Goal: Task Accomplishment & Management: Complete application form

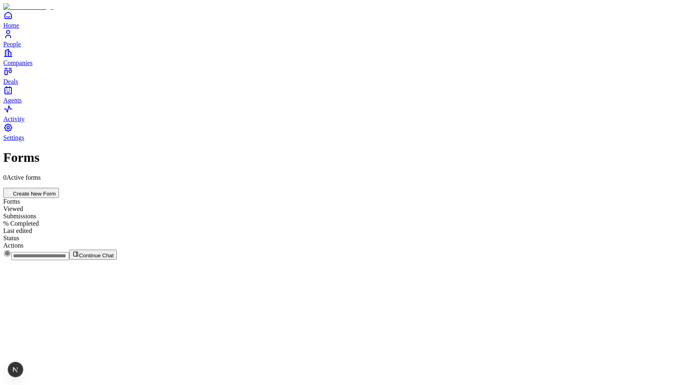
click at [59, 188] on button "Create New Form" at bounding box center [31, 193] width 56 height 10
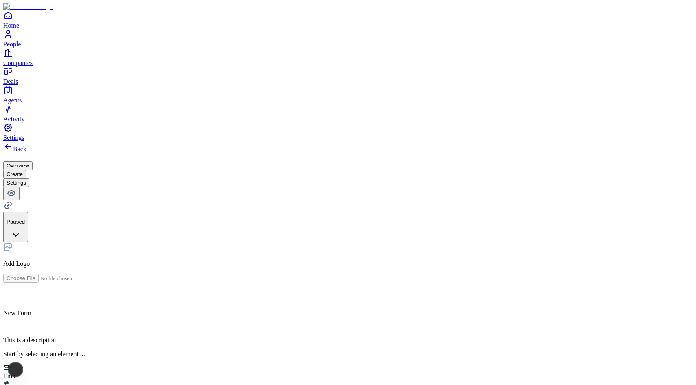
click at [273, 365] on div "Email" at bounding box center [347, 372] width 689 height 15
click at [290, 352] on h2 at bounding box center [347, 357] width 689 height 11
click at [437, 323] on p at bounding box center [347, 326] width 689 height 7
click at [29, 179] on button "Settings" at bounding box center [16, 183] width 26 height 9
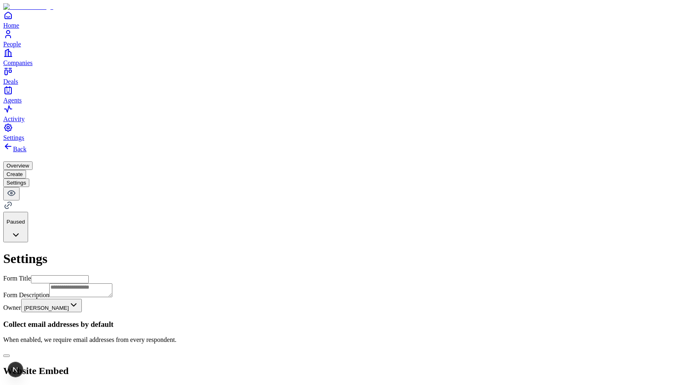
click at [26, 170] on button "Create" at bounding box center [14, 174] width 23 height 9
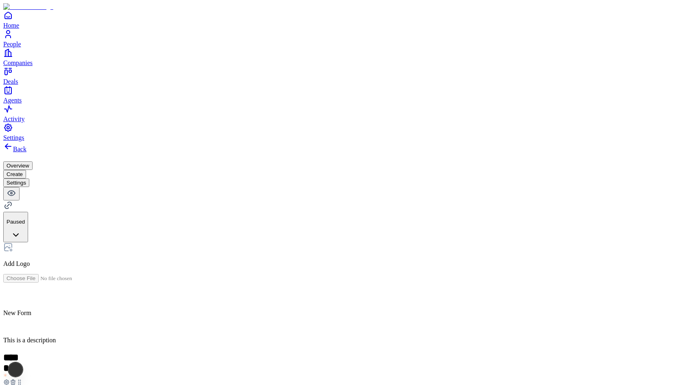
click at [29, 179] on button "Settings" at bounding box center [16, 183] width 26 height 9
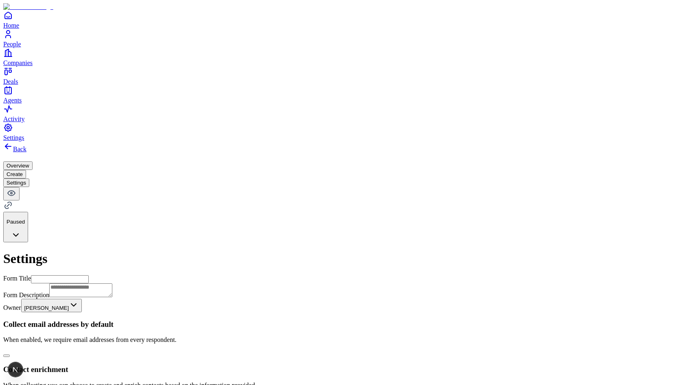
click at [10, 355] on button "button" at bounding box center [6, 356] width 7 height 2
click at [26, 170] on button "Create" at bounding box center [14, 174] width 23 height 9
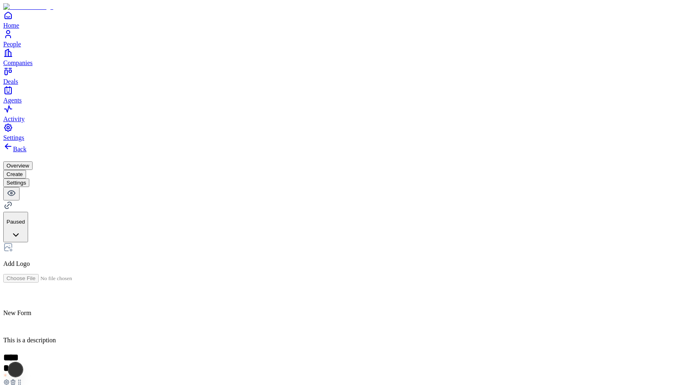
click at [16, 379] on icon at bounding box center [13, 382] width 7 height 7
click at [29, 179] on button "Settings" at bounding box center [16, 183] width 26 height 9
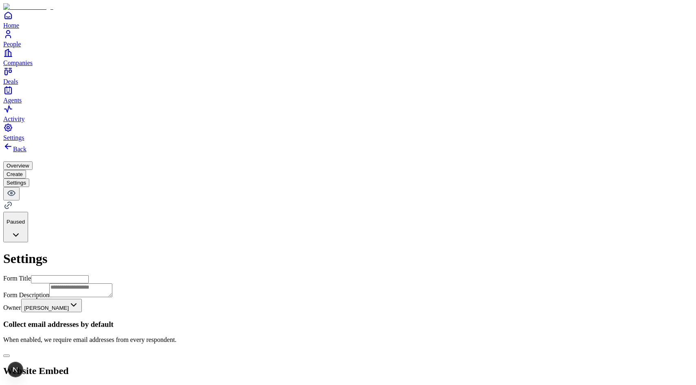
scroll to position [120, 0]
click at [26, 170] on button "Create" at bounding box center [14, 174] width 23 height 9
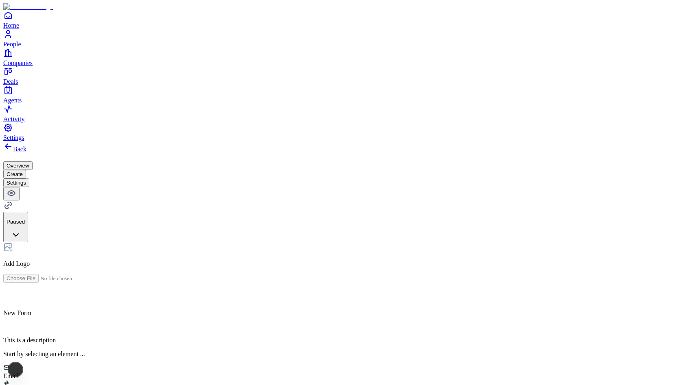
click at [266, 365] on div "Email" at bounding box center [347, 372] width 689 height 15
click at [29, 179] on button "Settings" at bounding box center [16, 183] width 26 height 9
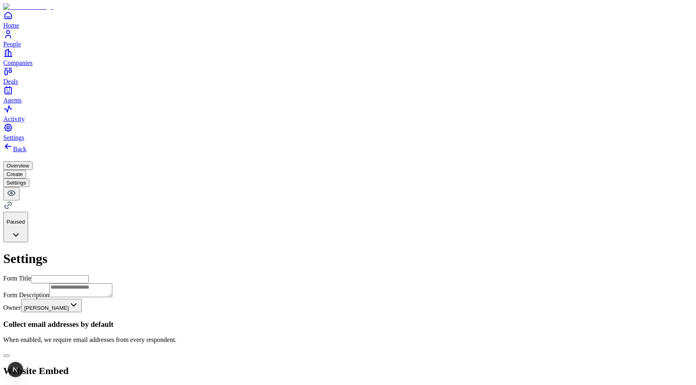
click at [26, 170] on button "Create" at bounding box center [14, 174] width 23 height 9
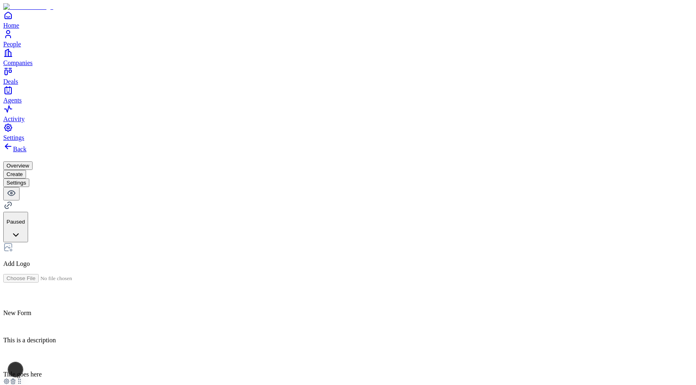
click at [282, 352] on h2 at bounding box center [347, 357] width 689 height 11
click at [14, 373] on icon at bounding box center [13, 373] width 2 height 1
click at [26, 146] on link "Back" at bounding box center [14, 149] width 23 height 7
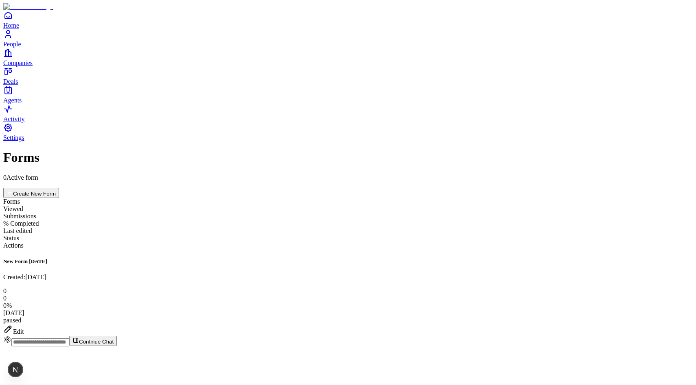
click at [59, 188] on button "Create New Form" at bounding box center [31, 193] width 56 height 10
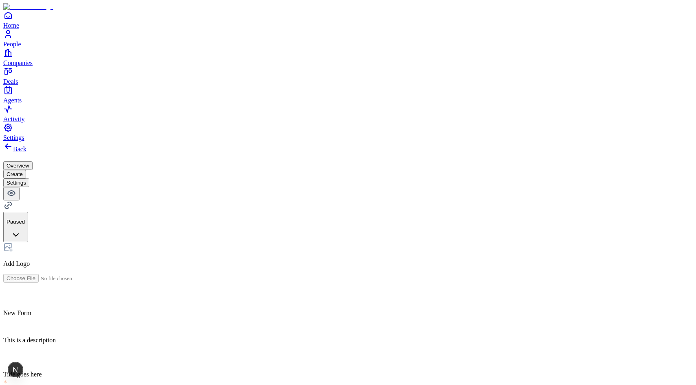
click at [13, 142] on icon at bounding box center [8, 147] width 10 height 10
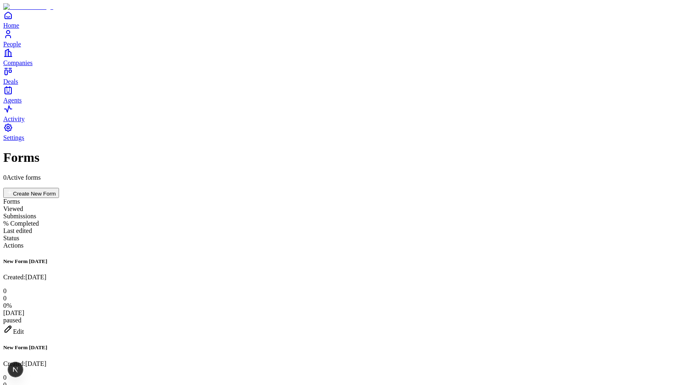
click at [59, 188] on button "Create New Form" at bounding box center [31, 193] width 56 height 10
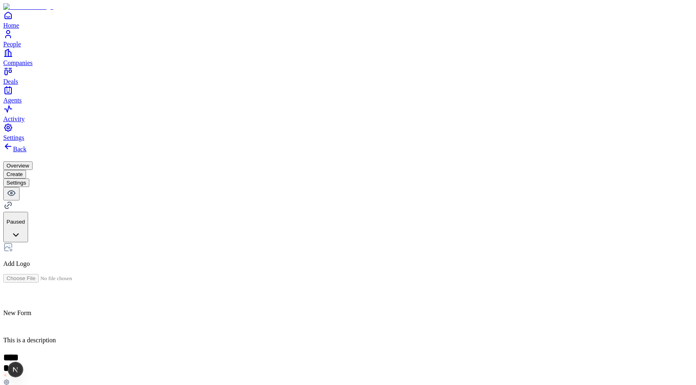
click at [404, 142] on div "Back Overview Create Settings Paused" at bounding box center [347, 192] width 689 height 101
click at [29, 179] on button "Settings" at bounding box center [16, 183] width 26 height 9
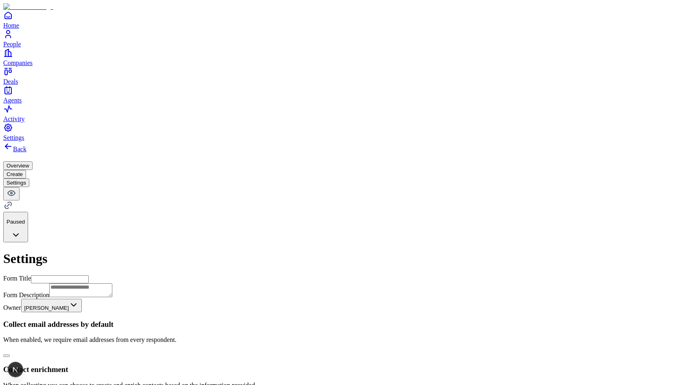
scroll to position [35, 0]
click at [10, 355] on button "button" at bounding box center [6, 356] width 7 height 2
click at [26, 170] on button "Create" at bounding box center [14, 174] width 23 height 9
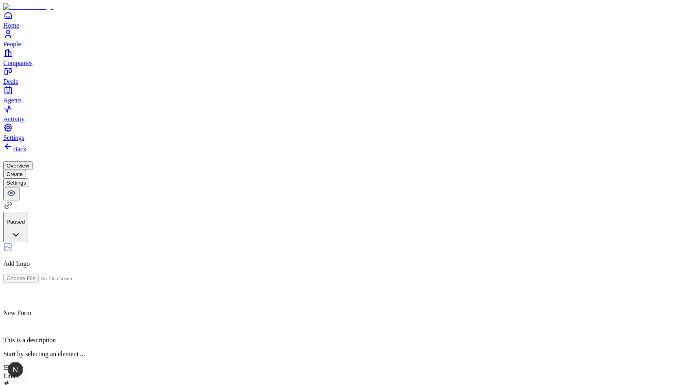
click at [283, 365] on div "Email" at bounding box center [347, 372] width 689 height 15
click at [275, 352] on h2 at bounding box center [347, 357] width 689 height 11
click at [406, 380] on div at bounding box center [347, 388] width 689 height 17
click at [440, 242] on div "**********" at bounding box center [347, 325] width 689 height 166
click at [29, 179] on button "Settings" at bounding box center [16, 183] width 26 height 9
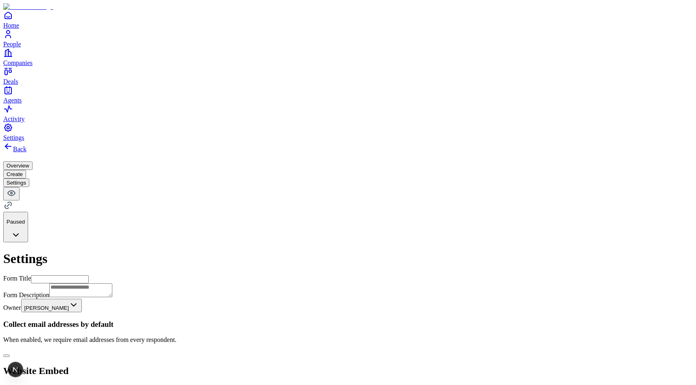
click at [10, 355] on button "button" at bounding box center [6, 356] width 7 height 2
click at [26, 170] on button "Create" at bounding box center [14, 174] width 23 height 9
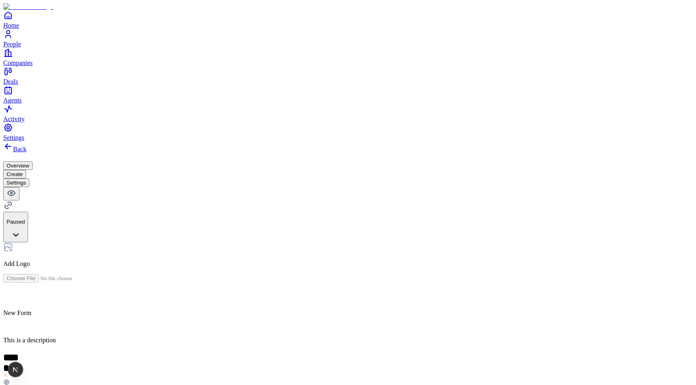
click at [29, 179] on button "Settings" at bounding box center [16, 183] width 26 height 9
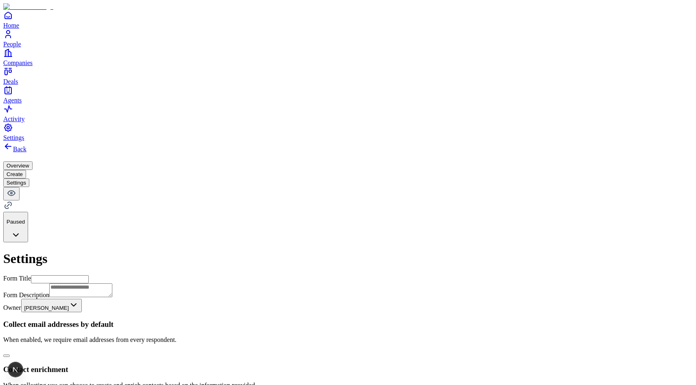
click at [10, 355] on button "button" at bounding box center [6, 356] width 7 height 2
click at [26, 170] on button "Create" at bounding box center [14, 174] width 23 height 9
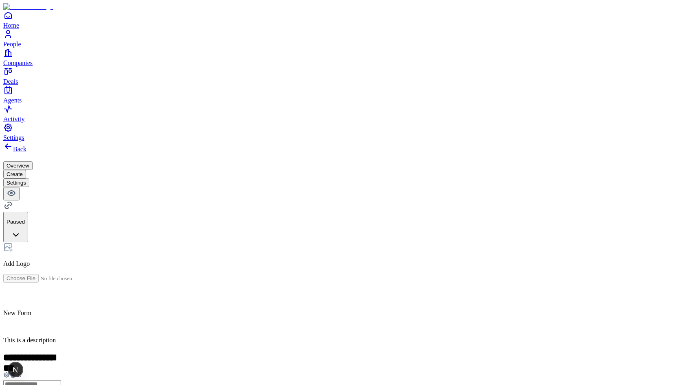
click at [29, 179] on button "Settings" at bounding box center [16, 183] width 26 height 9
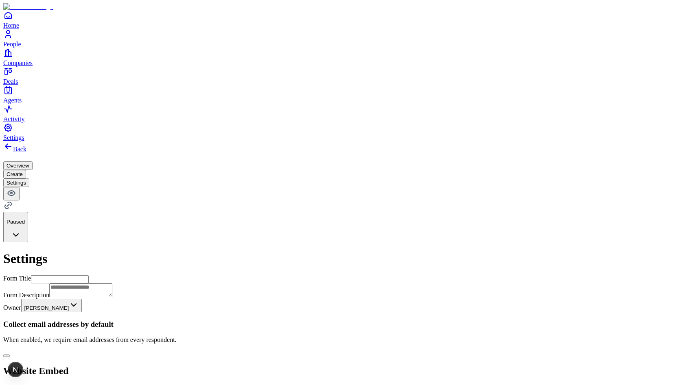
click at [10, 355] on button "button" at bounding box center [6, 356] width 7 height 2
click at [26, 170] on button "Create" at bounding box center [14, 174] width 23 height 9
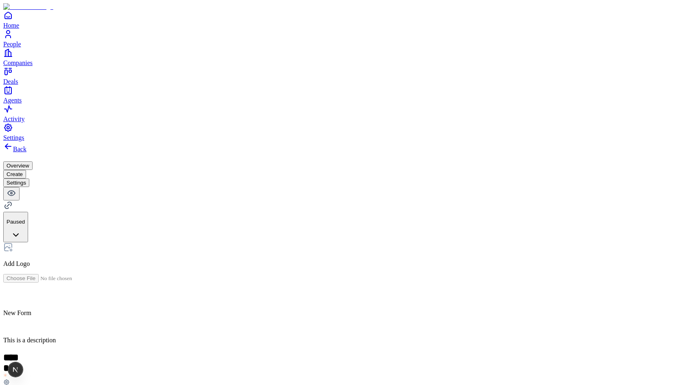
click at [26, 146] on link "Back" at bounding box center [14, 149] width 23 height 7
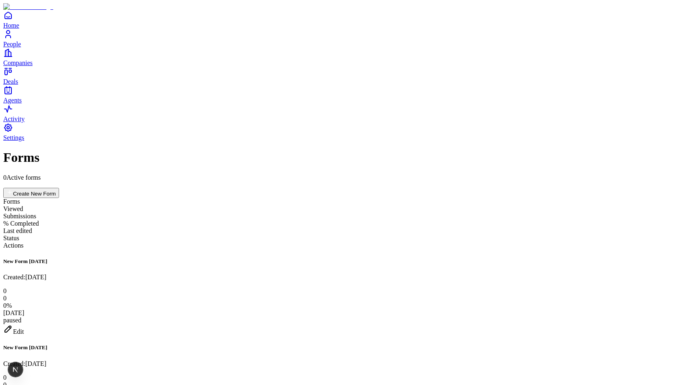
click at [59, 188] on button "Create New Form" at bounding box center [31, 193] width 56 height 10
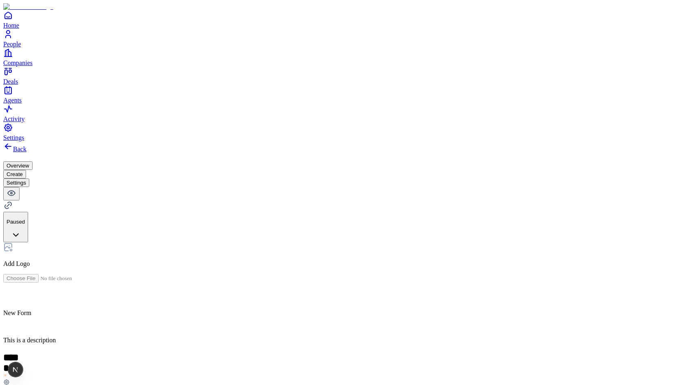
click at [21, 352] on h2 "*****" at bounding box center [12, 357] width 18 height 11
click at [10, 379] on icon at bounding box center [6, 382] width 7 height 7
click at [199, 157] on div "Back Overview Create Settings Paused Add Logo New Form This is a description **…" at bounding box center [347, 275] width 689 height 266
click at [29, 179] on button "Settings" at bounding box center [16, 183] width 26 height 9
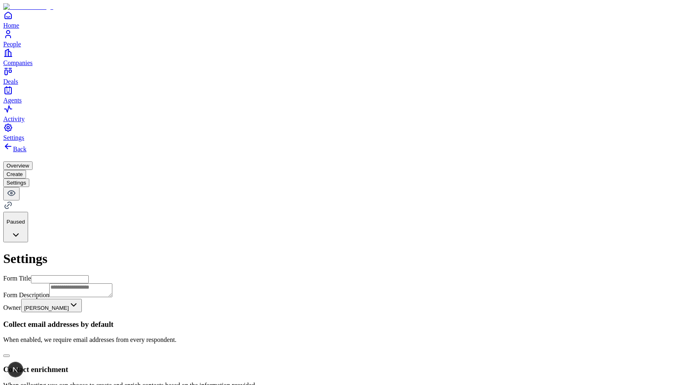
click at [26, 170] on button "Create" at bounding box center [14, 174] width 23 height 9
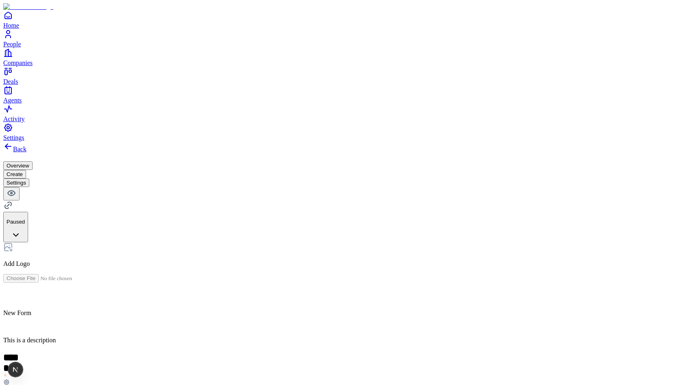
click at [29, 179] on button "Settings" at bounding box center [16, 183] width 26 height 9
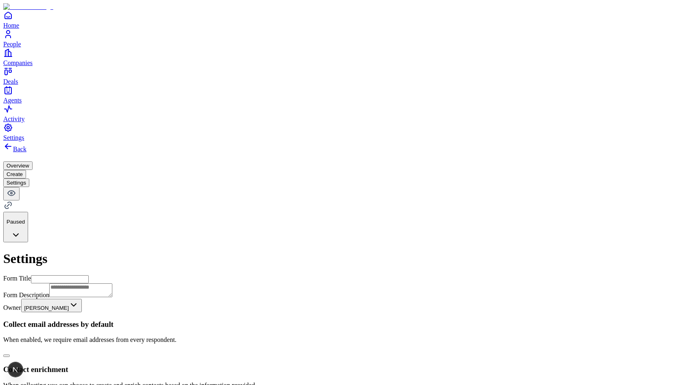
scroll to position [275, 0]
paste input "**********"
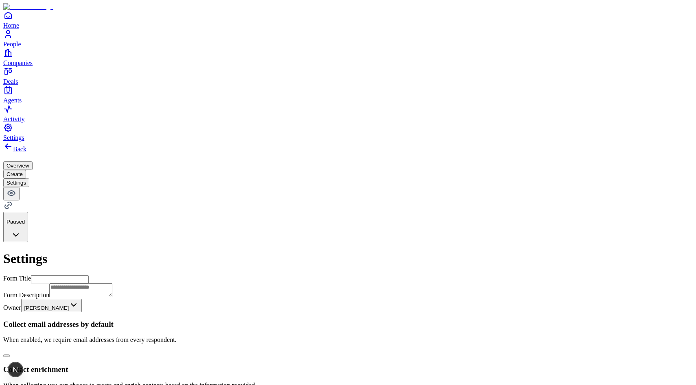
type input "**********"
paste input "**********"
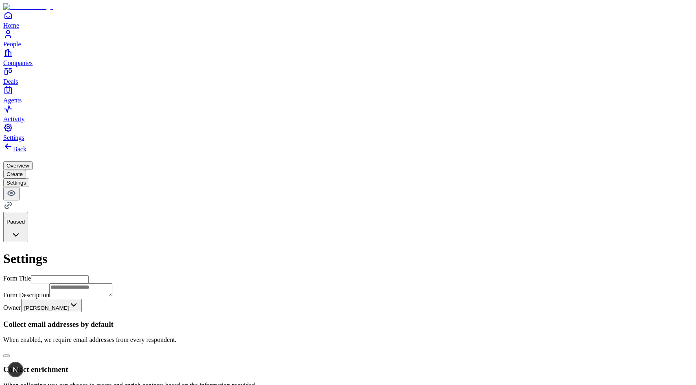
type input "**********"
click at [662, 22] on html "**********" at bounding box center [348, 368] width 696 height 736
click at [26, 170] on button "Create" at bounding box center [14, 174] width 23 height 9
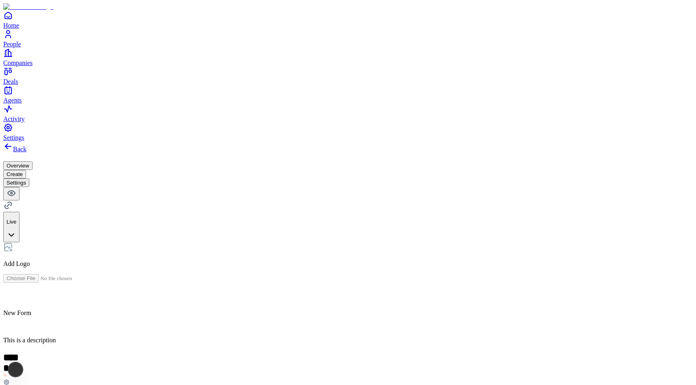
click at [29, 179] on button "Settings" at bounding box center [16, 183] width 26 height 9
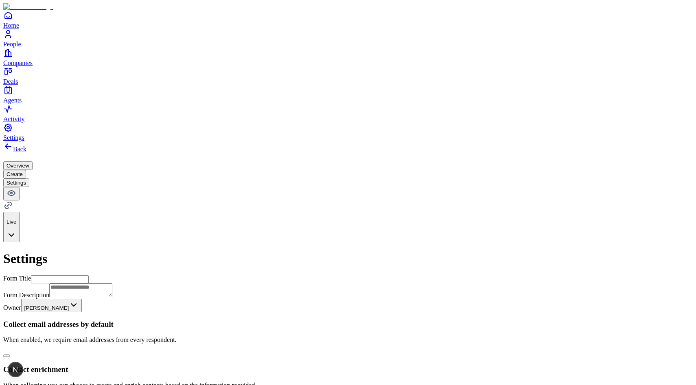
click at [26, 170] on button "Create" at bounding box center [14, 174] width 23 height 9
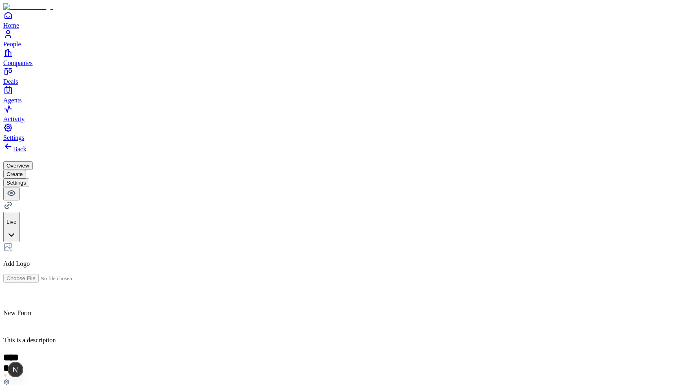
click at [15, 191] on icon at bounding box center [11, 193] width 7 height 5
click at [33, 162] on button "Overview" at bounding box center [17, 166] width 29 height 9
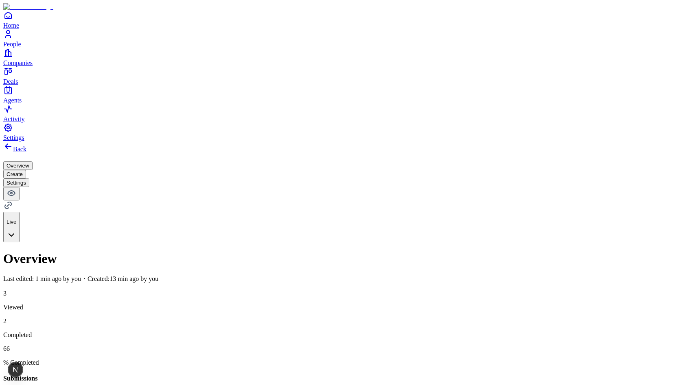
click at [26, 170] on button "Create" at bounding box center [14, 174] width 23 height 9
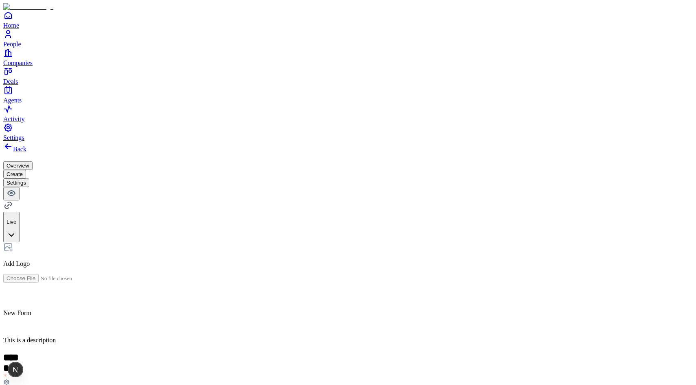
click at [29, 179] on button "Settings" at bounding box center [16, 183] width 26 height 9
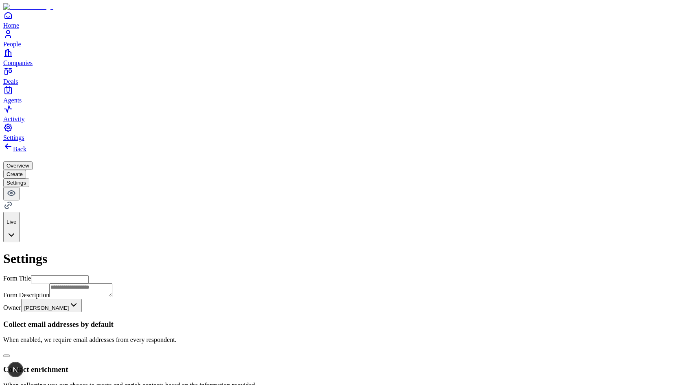
click at [33, 162] on button "Overview" at bounding box center [17, 166] width 29 height 9
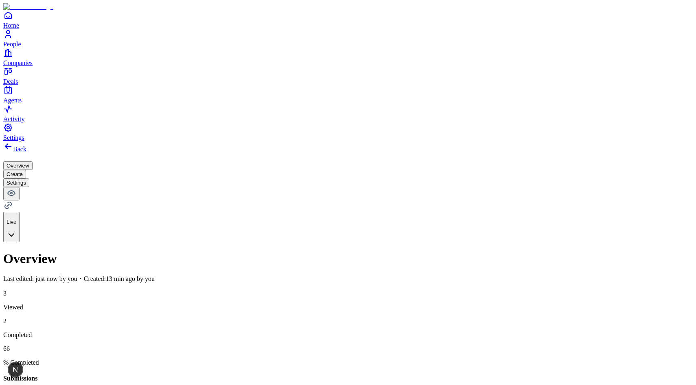
click at [26, 170] on button "Create" at bounding box center [14, 174] width 23 height 9
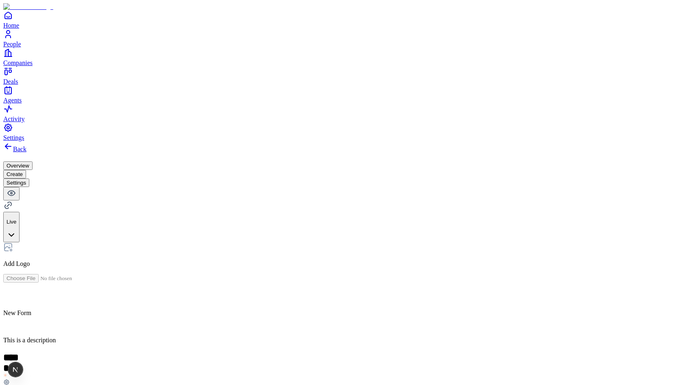
click at [33, 162] on button "Overview" at bounding box center [17, 166] width 29 height 9
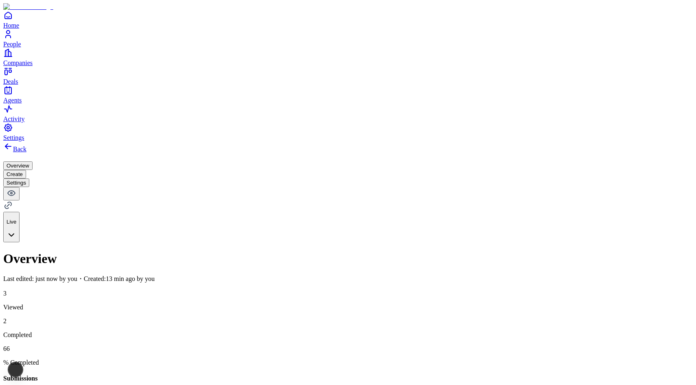
click at [26, 170] on button "Create" at bounding box center [14, 174] width 23 height 9
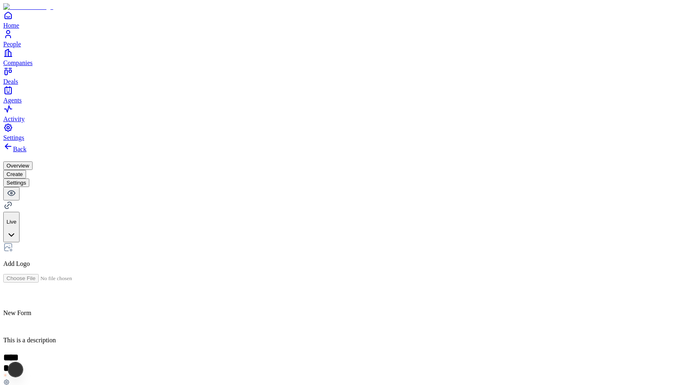
click at [29, 179] on button "Settings" at bounding box center [16, 183] width 26 height 9
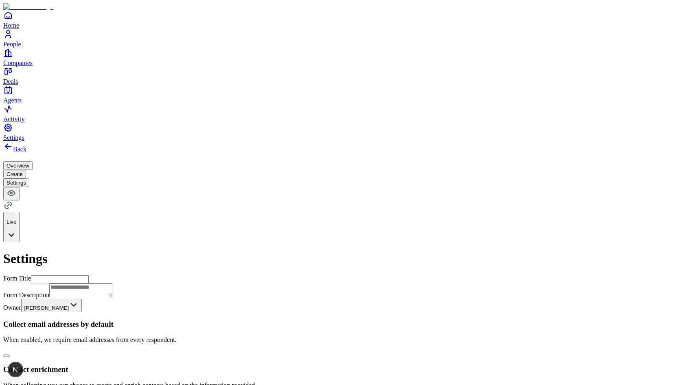
click at [33, 162] on button "Overview" at bounding box center [17, 166] width 29 height 9
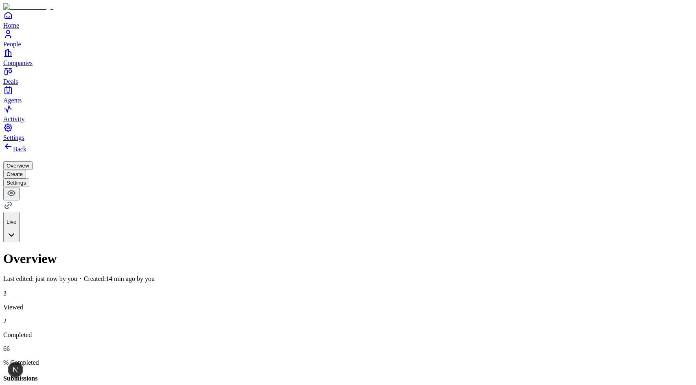
click at [26, 170] on button "Create" at bounding box center [14, 174] width 23 height 9
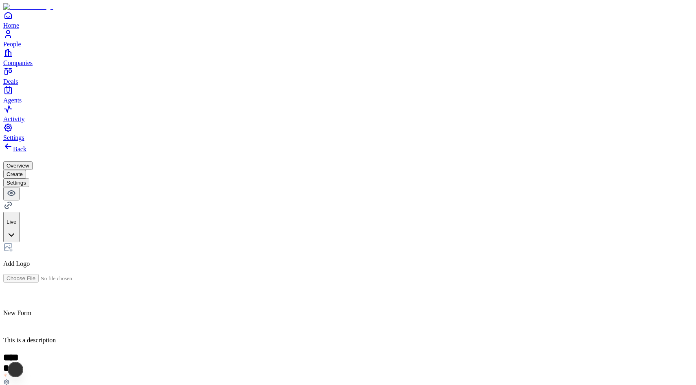
click at [29, 179] on button "Settings" at bounding box center [16, 183] width 26 height 9
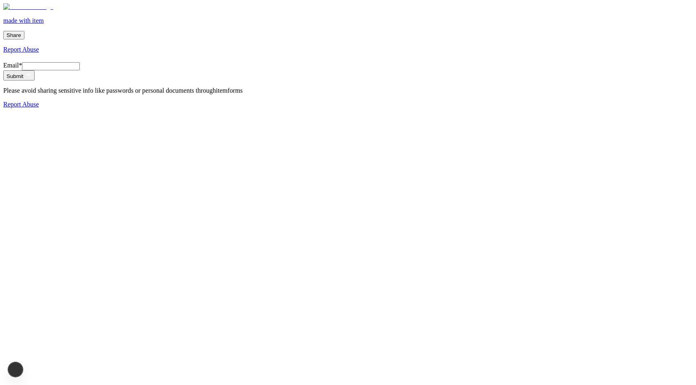
click at [80, 70] on input "Email *" at bounding box center [51, 66] width 58 height 8
type input "**********"
click at [3, 70] on button "Submit" at bounding box center [18, 75] width 31 height 10
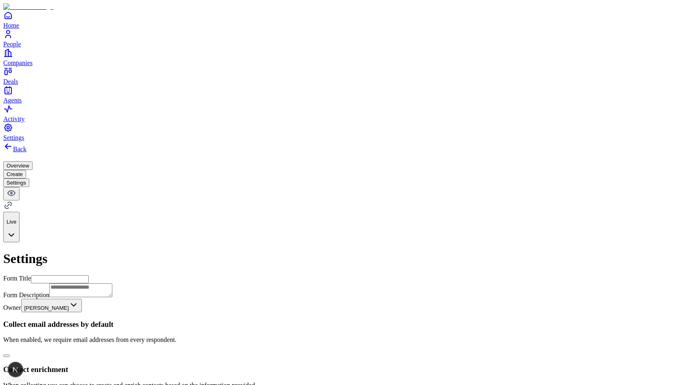
click at [26, 170] on button "Create" at bounding box center [14, 174] width 23 height 9
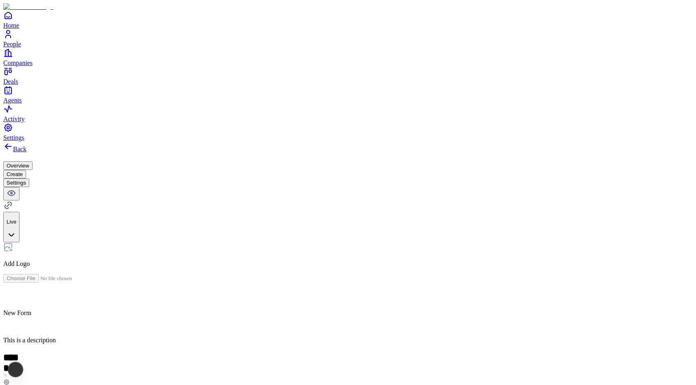
click at [29, 179] on button "Settings" at bounding box center [16, 183] width 26 height 9
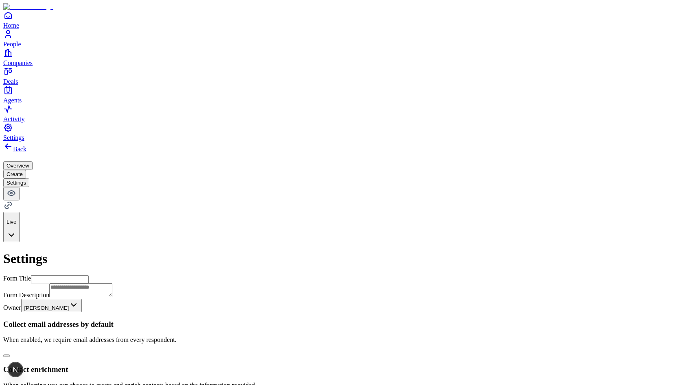
scroll to position [31, 0]
click at [10, 355] on button "button" at bounding box center [6, 356] width 7 height 2
click at [26, 170] on button "Create" at bounding box center [14, 174] width 23 height 9
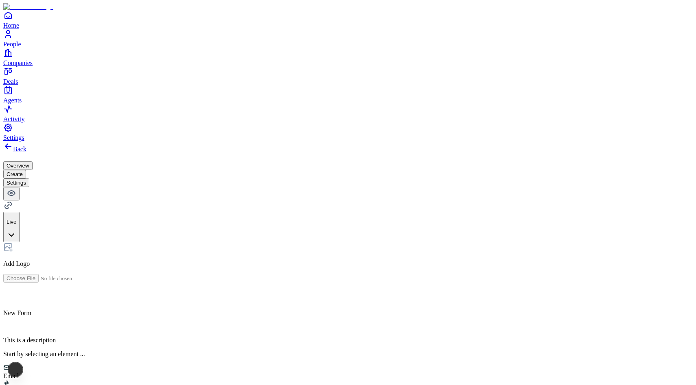
click at [29, 179] on button "Settings" at bounding box center [16, 183] width 26 height 9
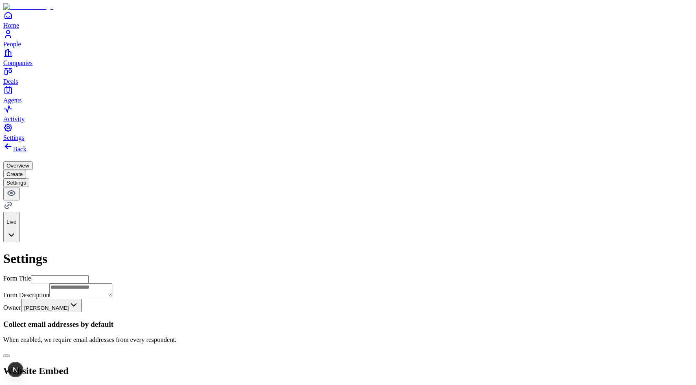
click at [10, 355] on button "button" at bounding box center [6, 356] width 7 height 2
click at [26, 170] on button "Create" at bounding box center [14, 174] width 23 height 9
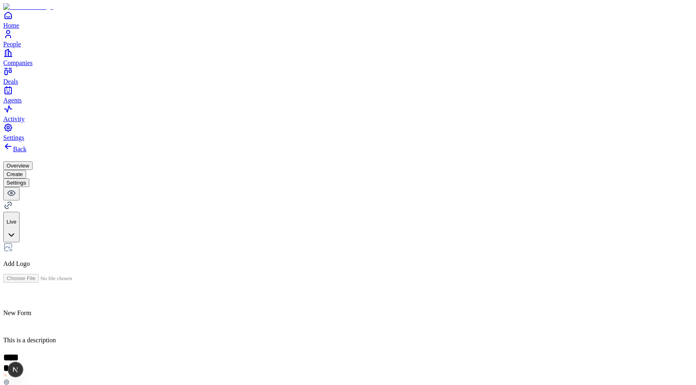
click at [29, 179] on button "Settings" at bounding box center [16, 183] width 26 height 9
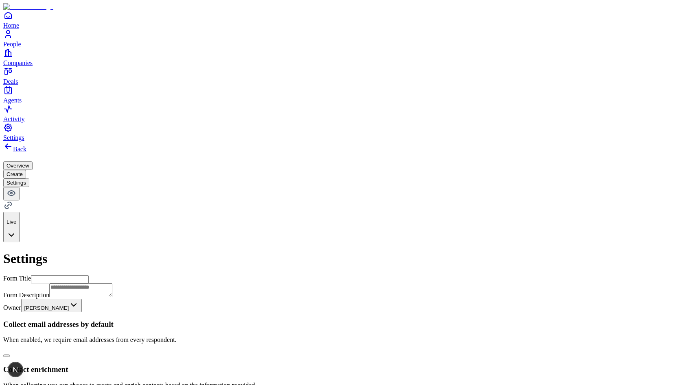
click at [10, 355] on button "button" at bounding box center [6, 356] width 7 height 2
click at [26, 170] on button "Create" at bounding box center [14, 174] width 23 height 9
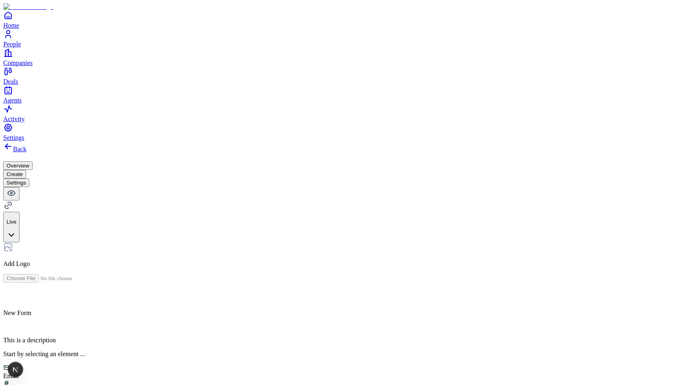
click at [275, 365] on div "Email" at bounding box center [347, 372] width 689 height 15
click at [269, 352] on h2 at bounding box center [347, 357] width 689 height 11
click at [325, 242] on div "**********" at bounding box center [347, 325] width 689 height 166
click at [29, 179] on button "Settings" at bounding box center [16, 183] width 26 height 9
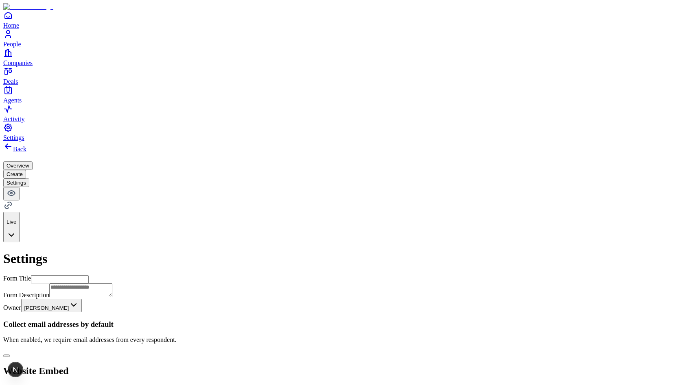
click at [26, 170] on button "Create" at bounding box center [14, 174] width 23 height 9
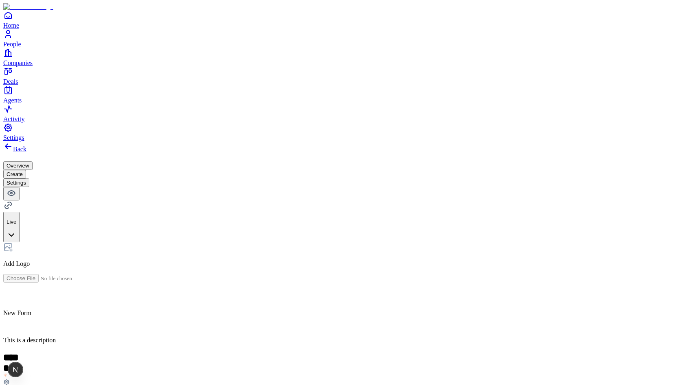
click at [29, 179] on button "Settings" at bounding box center [16, 183] width 26 height 9
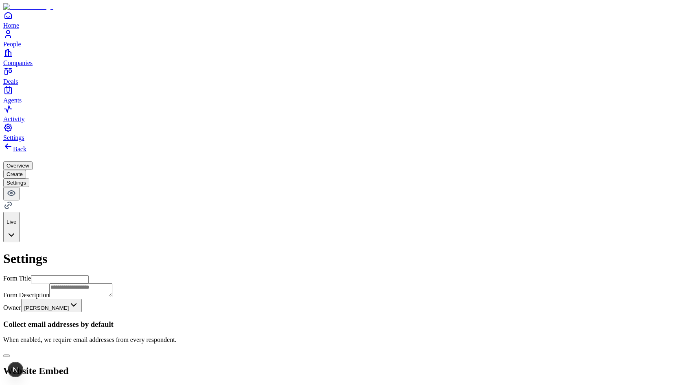
click at [10, 355] on button "button" at bounding box center [6, 356] width 7 height 2
click at [26, 170] on button "Create" at bounding box center [14, 174] width 23 height 9
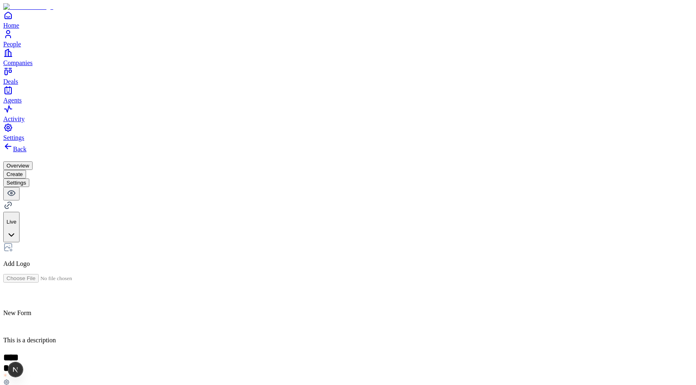
click at [29, 179] on button "Settings" at bounding box center [16, 183] width 26 height 9
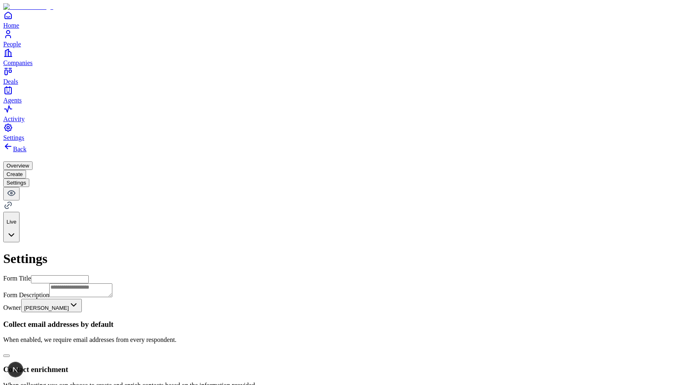
click at [10, 355] on button "button" at bounding box center [6, 356] width 7 height 2
click at [26, 170] on button "Create" at bounding box center [14, 174] width 23 height 9
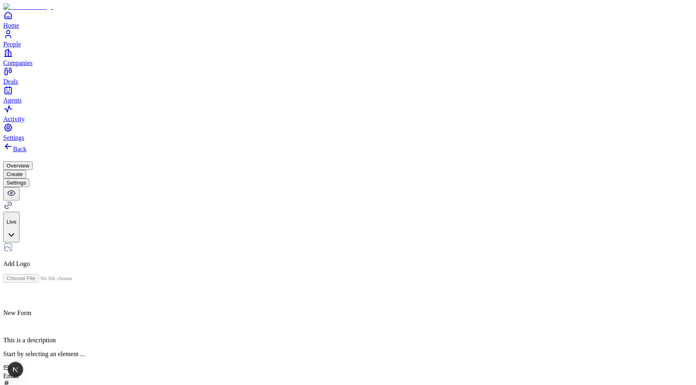
click at [26, 146] on link "Back" at bounding box center [14, 149] width 23 height 7
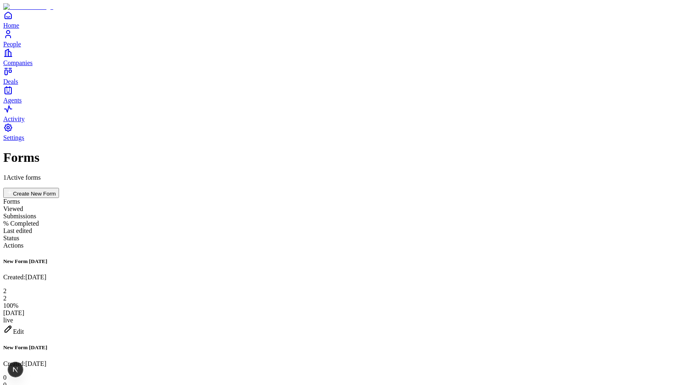
click at [59, 188] on button "Create New Form" at bounding box center [31, 193] width 56 height 10
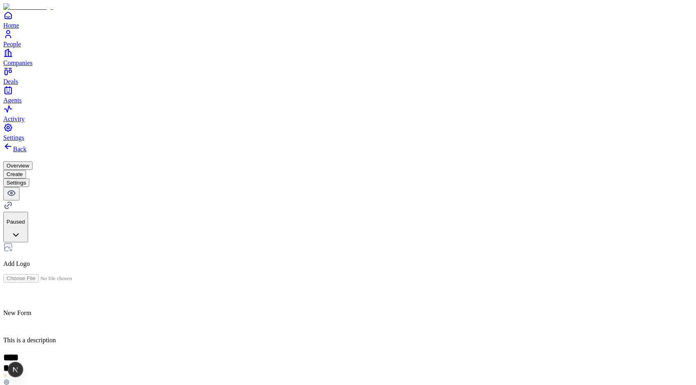
click at [29, 179] on button "Settings" at bounding box center [16, 183] width 26 height 9
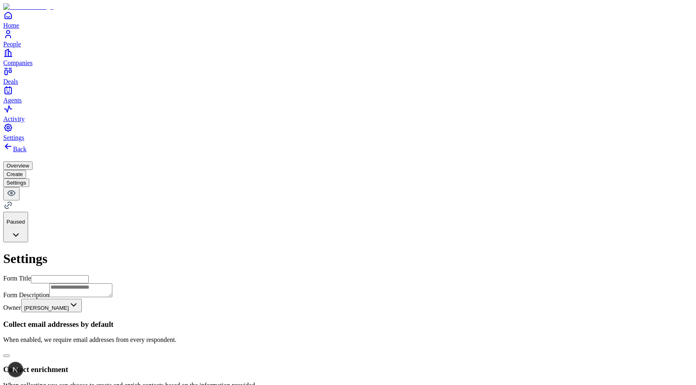
click at [26, 170] on button "Create" at bounding box center [14, 174] width 23 height 9
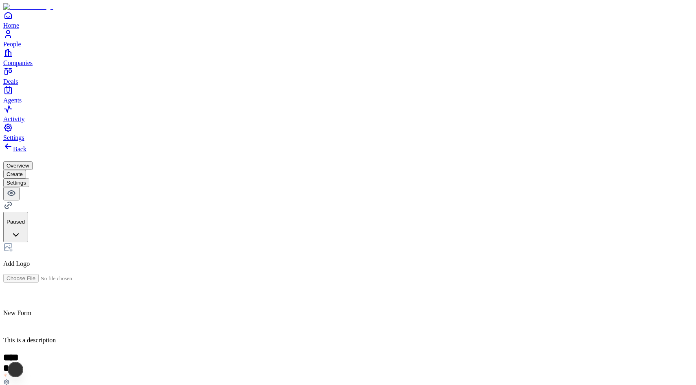
click at [29, 179] on button "Settings" at bounding box center [16, 183] width 26 height 9
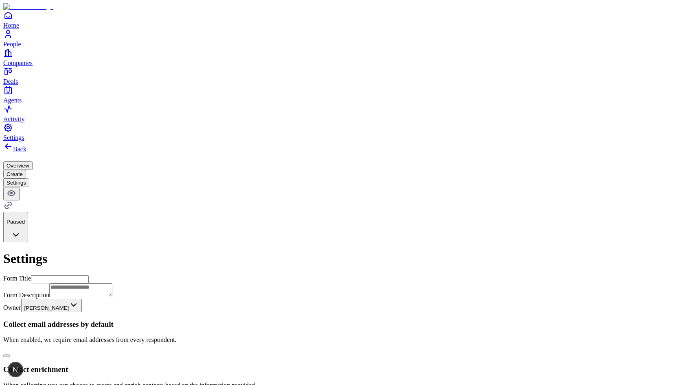
click at [10, 355] on button "button" at bounding box center [6, 356] width 7 height 2
click at [26, 170] on button "Create" at bounding box center [14, 174] width 23 height 9
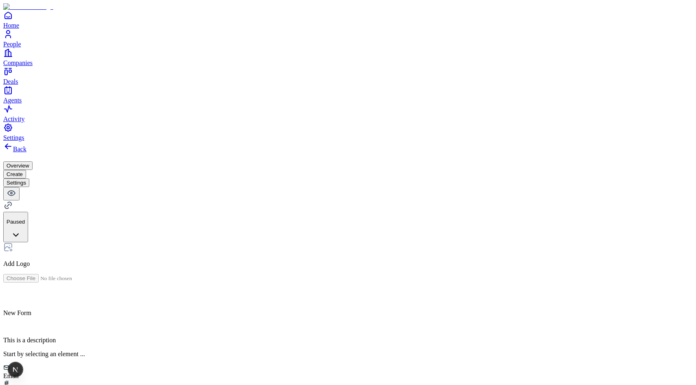
click at [277, 365] on div "Email" at bounding box center [347, 372] width 689 height 15
click at [281, 352] on h2 at bounding box center [347, 357] width 689 height 11
click at [295, 242] on div "**********" at bounding box center [347, 325] width 689 height 166
click at [29, 179] on button "Settings" at bounding box center [16, 183] width 26 height 9
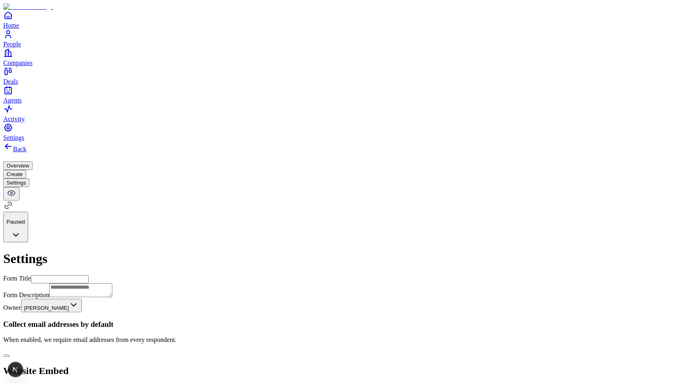
scroll to position [52, 0]
click at [10, 355] on button "button" at bounding box center [6, 356] width 7 height 2
click at [365, 162] on div "Overview Create Settings" at bounding box center [347, 175] width 689 height 26
click at [26, 170] on button "Create" at bounding box center [14, 174] width 23 height 9
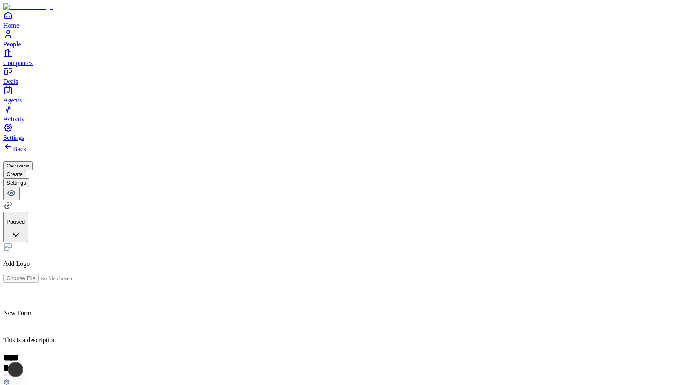
click at [403, 162] on div "Overview Create Settings" at bounding box center [347, 175] width 689 height 26
click at [29, 179] on button "Settings" at bounding box center [16, 183] width 26 height 9
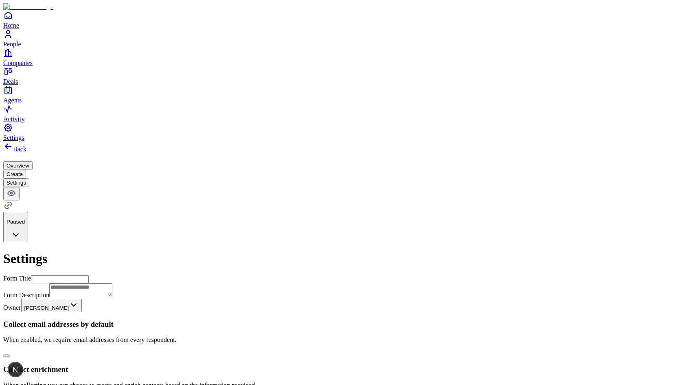
click at [10, 355] on button "button" at bounding box center [6, 356] width 7 height 2
click at [26, 170] on button "Create" at bounding box center [14, 174] width 23 height 9
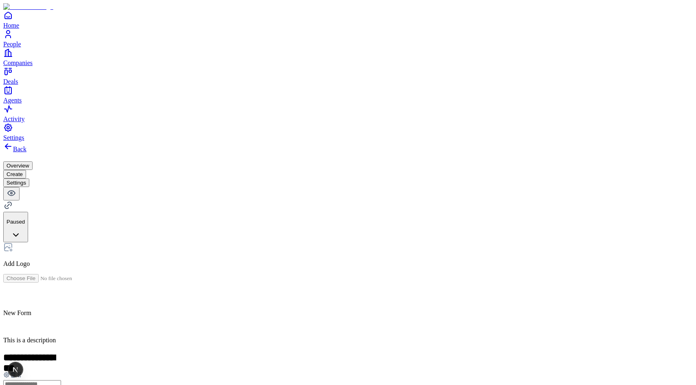
click at [29, 179] on button "Settings" at bounding box center [16, 183] width 26 height 9
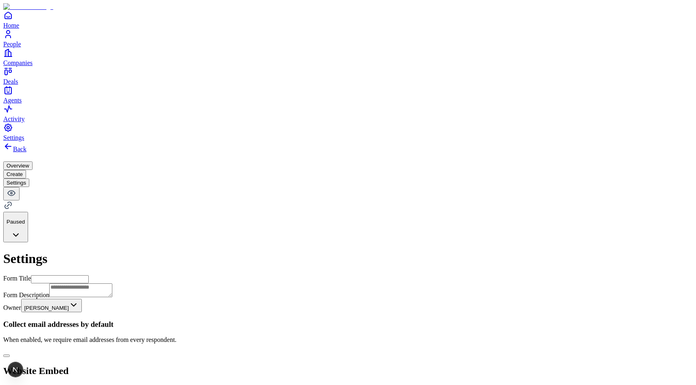
click at [10, 355] on button "button" at bounding box center [6, 356] width 7 height 2
click at [26, 170] on button "Create" at bounding box center [14, 174] width 23 height 9
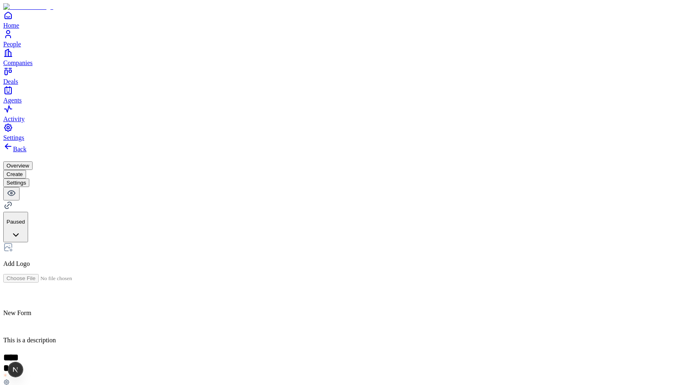
click at [29, 179] on button "Settings" at bounding box center [16, 183] width 26 height 9
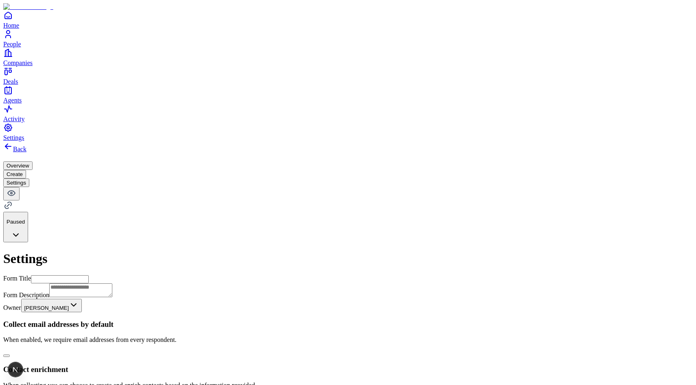
click at [467, 320] on div "Collect email addresses by default When enabled, we require email addresses fro…" at bounding box center [347, 339] width 689 height 38
click at [10, 355] on button "button" at bounding box center [6, 356] width 7 height 2
click at [26, 170] on button "Create" at bounding box center [14, 174] width 23 height 9
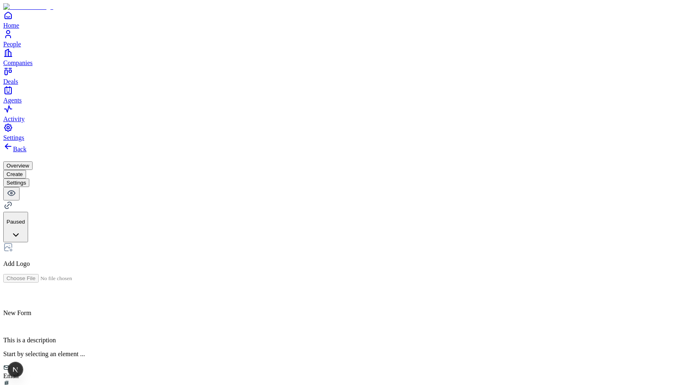
click at [268, 365] on div "Email" at bounding box center [347, 372] width 689 height 15
click at [29, 179] on button "Settings" at bounding box center [16, 183] width 26 height 9
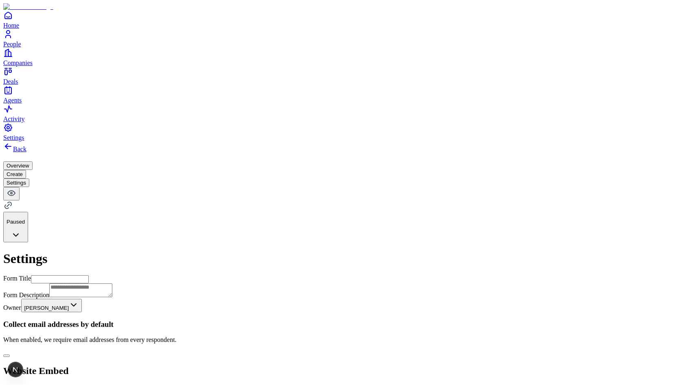
click at [26, 170] on button "Create" at bounding box center [14, 174] width 23 height 9
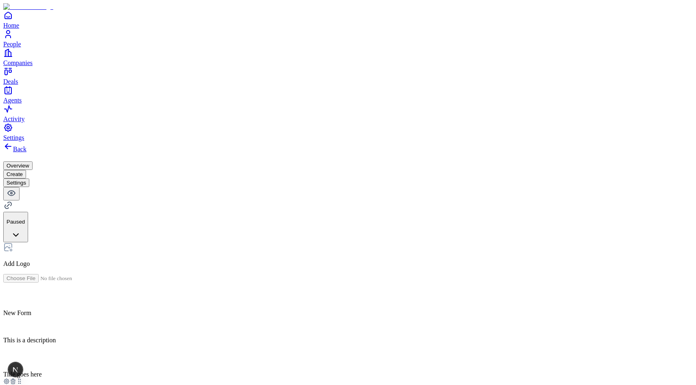
click at [29, 179] on button "Settings" at bounding box center [16, 183] width 26 height 9
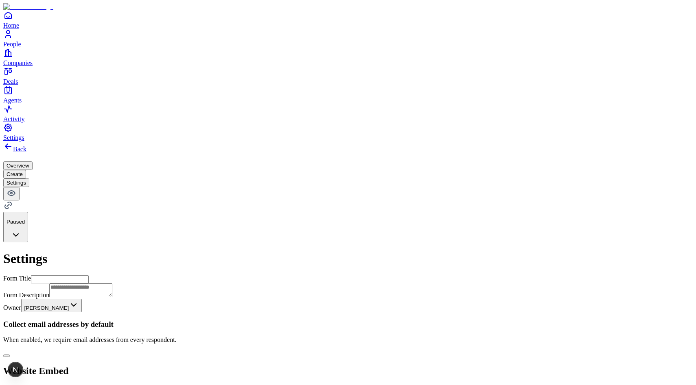
click at [10, 355] on button "button" at bounding box center [6, 356] width 7 height 2
click at [26, 170] on button "Create" at bounding box center [14, 174] width 23 height 9
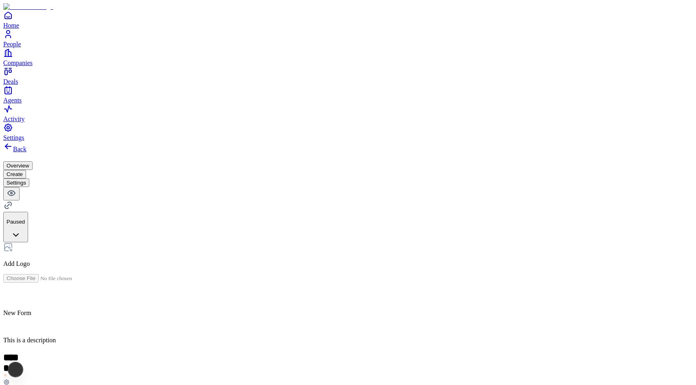
click at [29, 179] on button "Settings" at bounding box center [16, 183] width 26 height 9
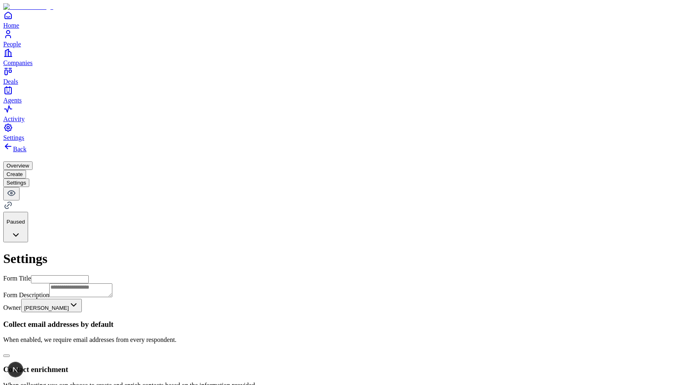
click at [10, 355] on button "button" at bounding box center [6, 356] width 7 height 2
click at [26, 170] on button "Create" at bounding box center [14, 174] width 23 height 9
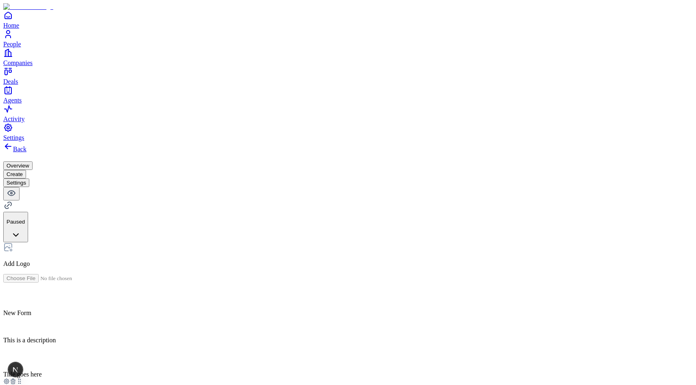
click at [236, 378] on div at bounding box center [347, 382] width 689 height 8
click at [14, 379] on icon at bounding box center [13, 379] width 2 height 1
click at [29, 179] on button "Settings" at bounding box center [16, 183] width 26 height 9
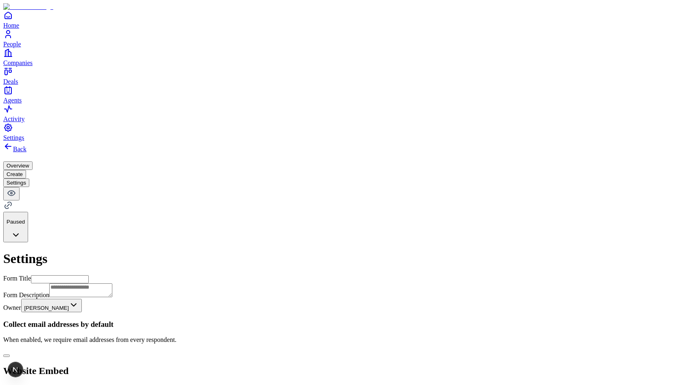
click at [10, 355] on button "button" at bounding box center [6, 356] width 7 height 2
click at [26, 170] on button "Create" at bounding box center [14, 174] width 23 height 9
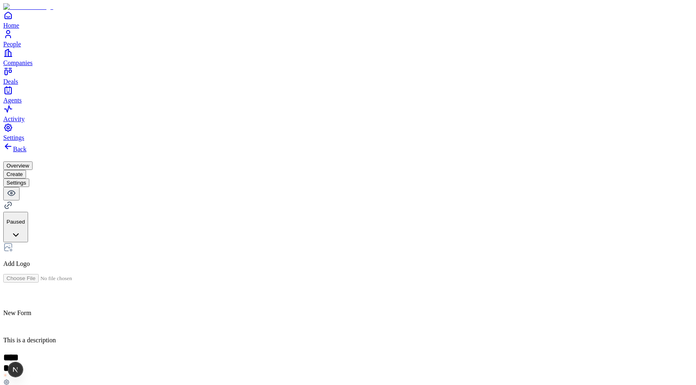
click at [61, 385] on input "text" at bounding box center [32, 392] width 58 height 8
click at [21, 352] on h2 "*****" at bounding box center [12, 357] width 18 height 11
click at [274, 244] on div "**********" at bounding box center [347, 324] width 689 height 165
click at [29, 179] on button "Settings" at bounding box center [16, 183] width 26 height 9
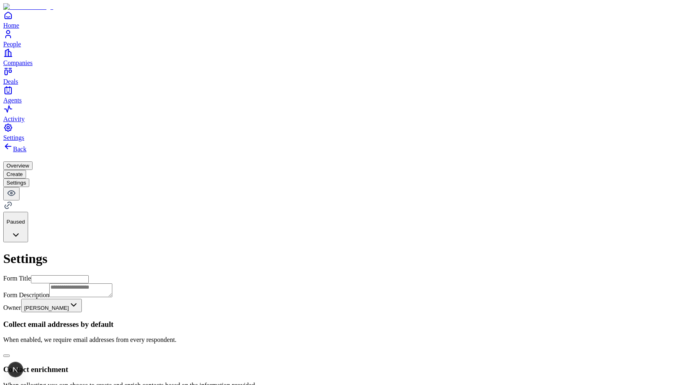
click at [26, 170] on button "Create" at bounding box center [14, 174] width 23 height 9
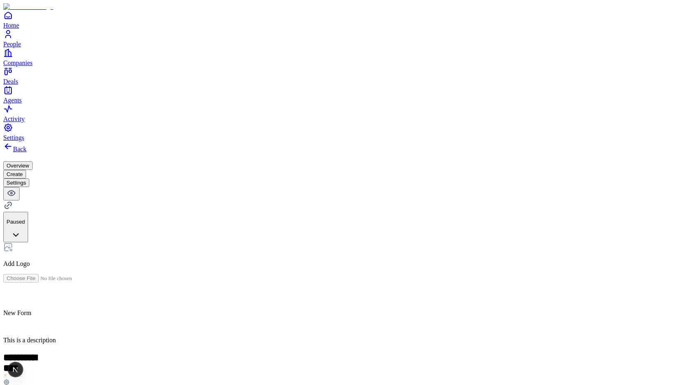
click at [289, 236] on div "Email" at bounding box center [278, 228] width 50 height 15
click at [136, 207] on div "**********" at bounding box center [347, 307] width 689 height 330
click at [29, 179] on button "Settings" at bounding box center [16, 183] width 26 height 9
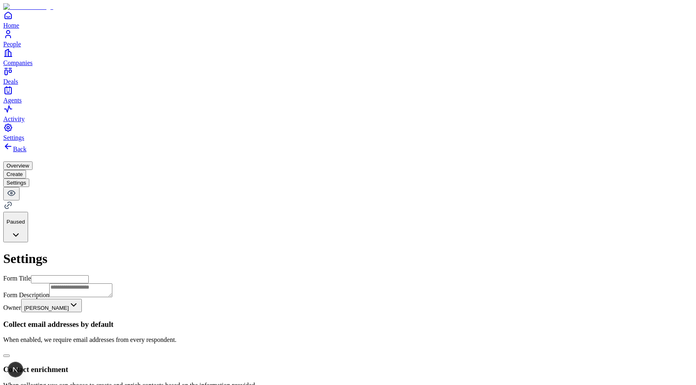
click at [10, 355] on button "button" at bounding box center [6, 356] width 7 height 2
click at [26, 170] on button "Create" at bounding box center [14, 174] width 23 height 9
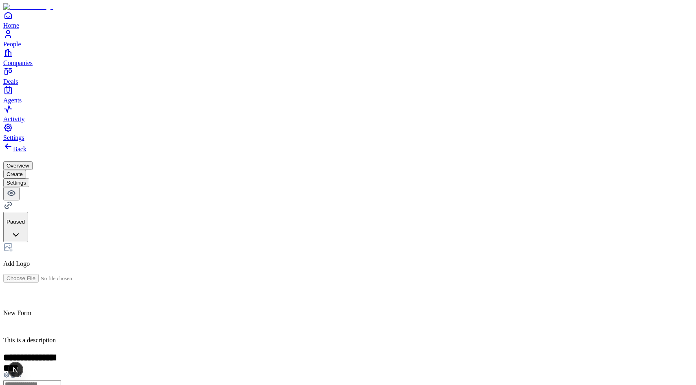
click at [29, 179] on button "Settings" at bounding box center [16, 183] width 26 height 9
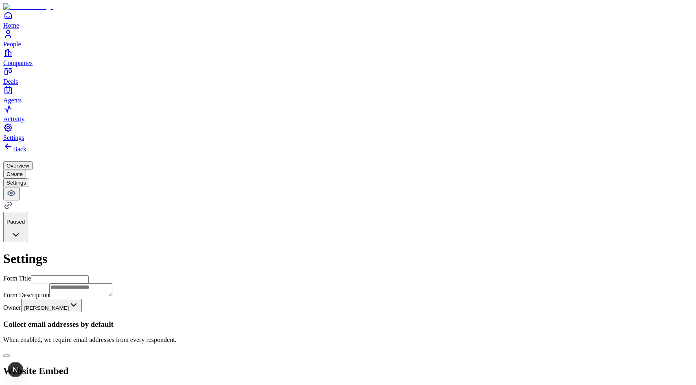
click at [10, 355] on button "button" at bounding box center [6, 356] width 7 height 2
click at [26, 170] on button "Create" at bounding box center [14, 174] width 23 height 9
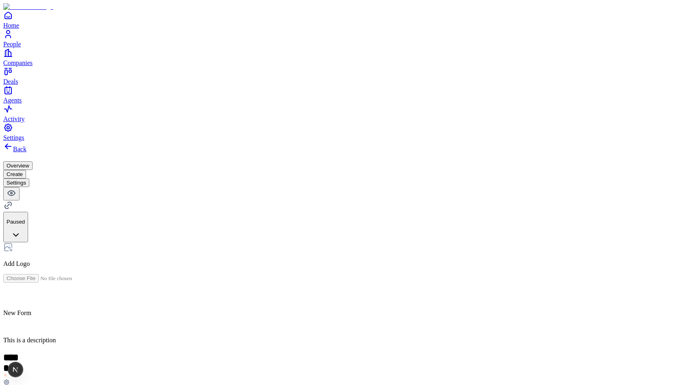
click at [29, 179] on button "Settings" at bounding box center [16, 183] width 26 height 9
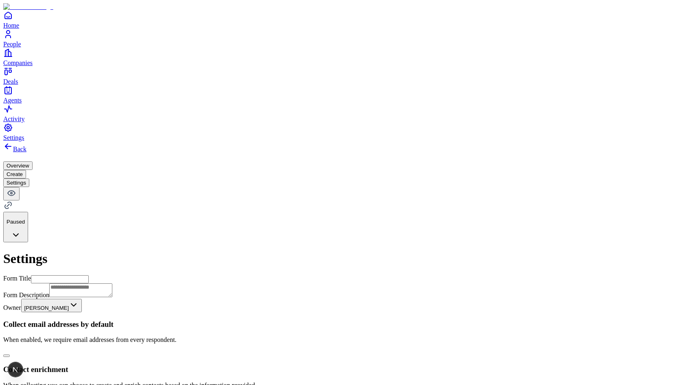
click at [26, 170] on button "Create" at bounding box center [14, 174] width 23 height 9
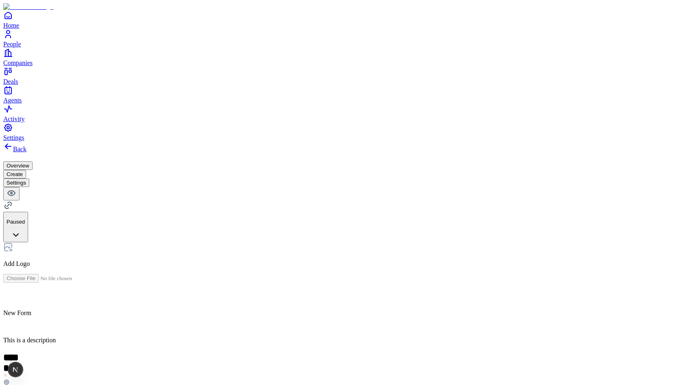
click at [29, 179] on button "Settings" at bounding box center [16, 183] width 26 height 9
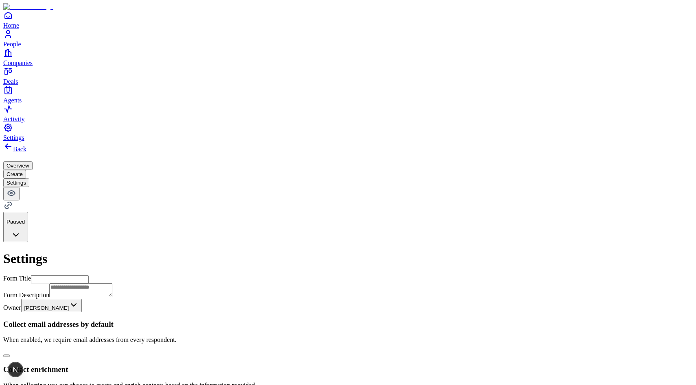
click at [465, 320] on div "Collect email addresses by default When enabled, we require email addresses fro…" at bounding box center [347, 339] width 689 height 38
click at [10, 355] on button "button" at bounding box center [6, 356] width 7 height 2
click at [26, 170] on button "Create" at bounding box center [14, 174] width 23 height 9
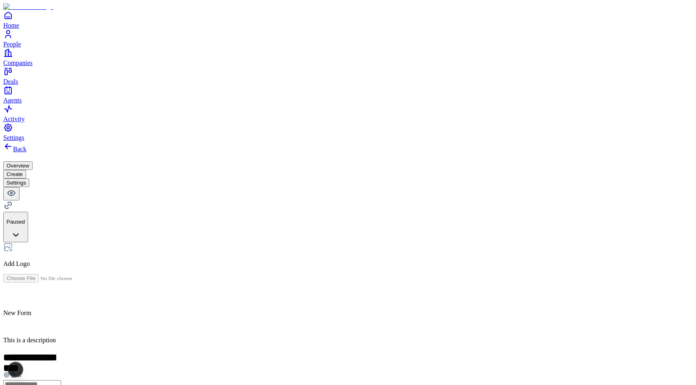
click at [407, 142] on div "Back Overview Create Settings Paused" at bounding box center [347, 192] width 689 height 101
click at [29, 179] on button "Settings" at bounding box center [16, 183] width 26 height 9
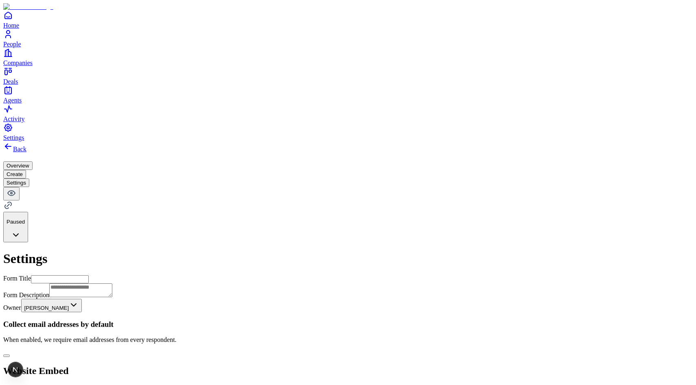
click at [10, 355] on button "button" at bounding box center [6, 356] width 7 height 2
click at [26, 170] on button "Create" at bounding box center [14, 174] width 23 height 9
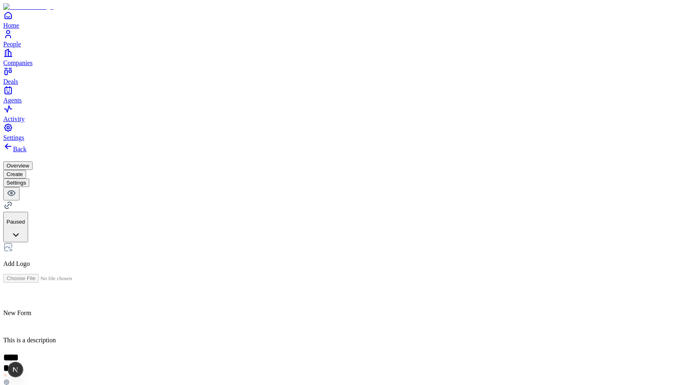
click at [29, 179] on button "Settings" at bounding box center [16, 183] width 26 height 9
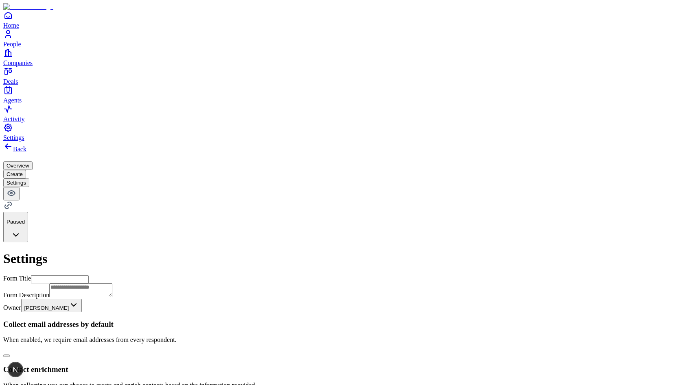
click at [10, 355] on button "button" at bounding box center [6, 356] width 7 height 2
type button "on"
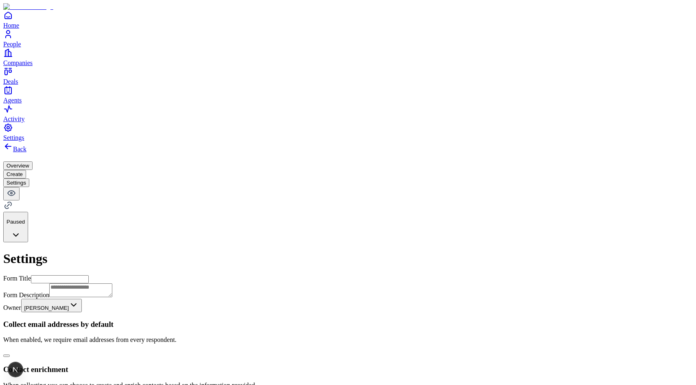
click at [10, 355] on button "button" at bounding box center [6, 356] width 7 height 2
click at [26, 170] on button "Create" at bounding box center [14, 174] width 23 height 9
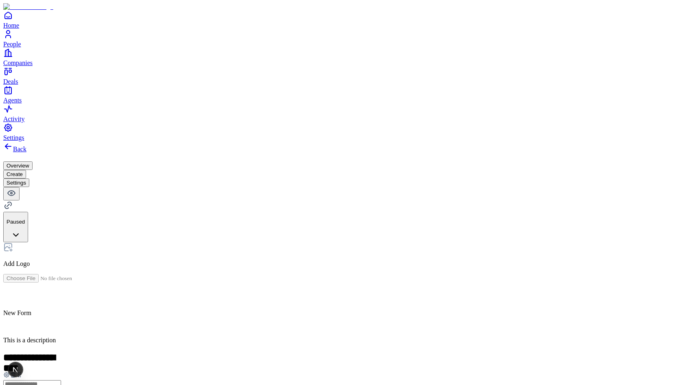
click at [172, 142] on div "**********" at bounding box center [347, 275] width 689 height 266
click at [29, 179] on button "Settings" at bounding box center [16, 183] width 26 height 9
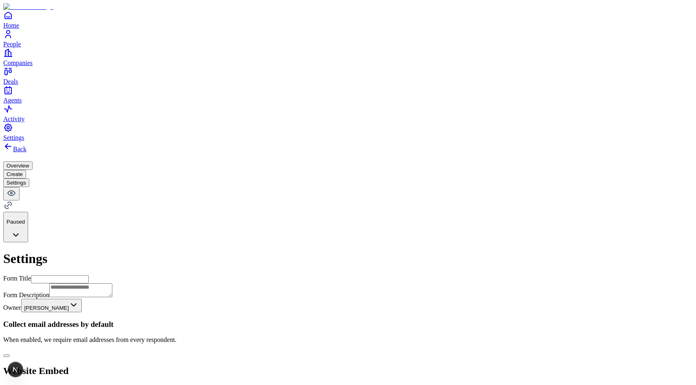
click at [10, 355] on button "button" at bounding box center [6, 356] width 7 height 2
click at [33, 162] on button "Overview" at bounding box center [17, 166] width 29 height 9
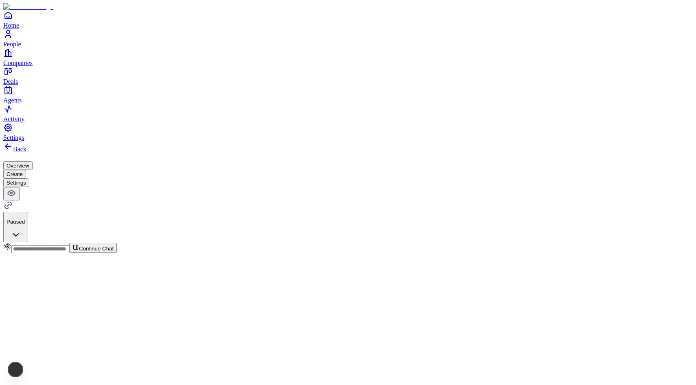
click at [26, 170] on button "Create" at bounding box center [14, 174] width 23 height 9
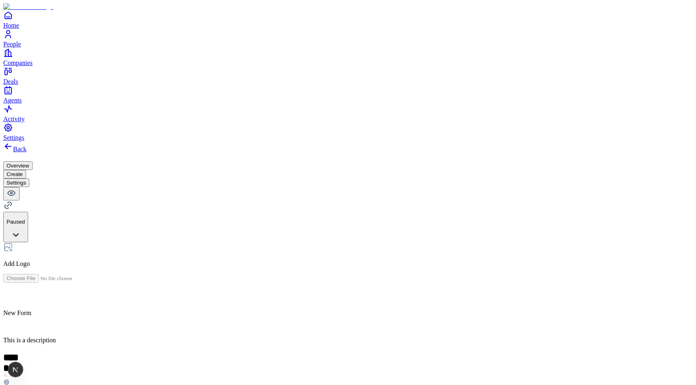
click at [29, 179] on button "Settings" at bounding box center [16, 183] width 26 height 9
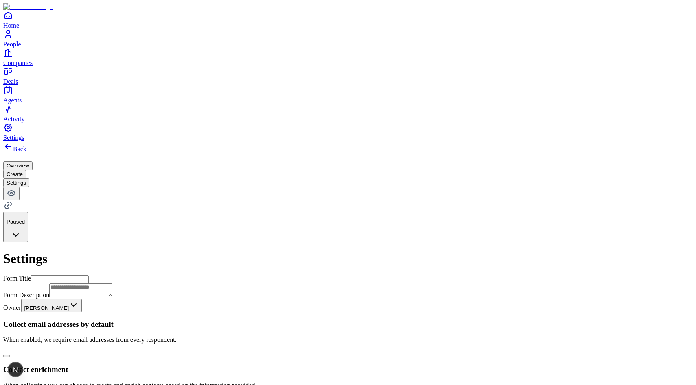
click at [469, 320] on div "Collect email addresses by default When enabled, we require email addresses fro…" at bounding box center [347, 339] width 689 height 38
click at [10, 355] on button "button" at bounding box center [6, 356] width 7 height 2
click at [26, 170] on button "Create" at bounding box center [14, 174] width 23 height 9
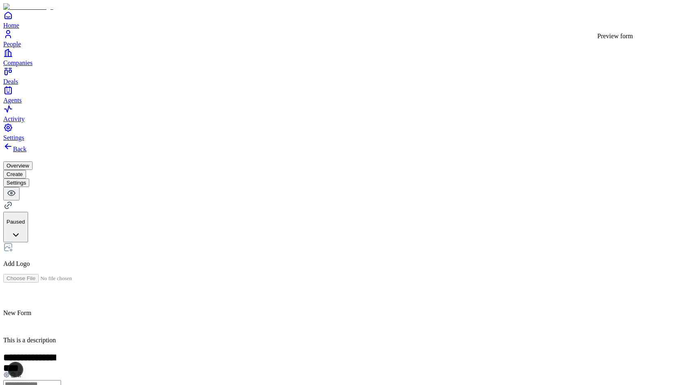
click at [12, 192] on icon at bounding box center [12, 193] width 2 height 2
click at [29, 179] on button "Settings" at bounding box center [16, 183] width 26 height 9
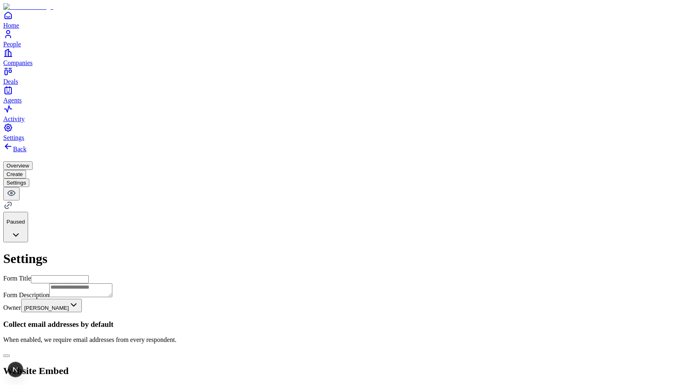
click at [10, 355] on button "button" at bounding box center [6, 356] width 7 height 2
click at [461, 365] on div "Contact enrichment When collecting you can choose to create and enrich contacts…" at bounding box center [347, 384] width 689 height 38
click at [26, 170] on button "Create" at bounding box center [14, 174] width 23 height 9
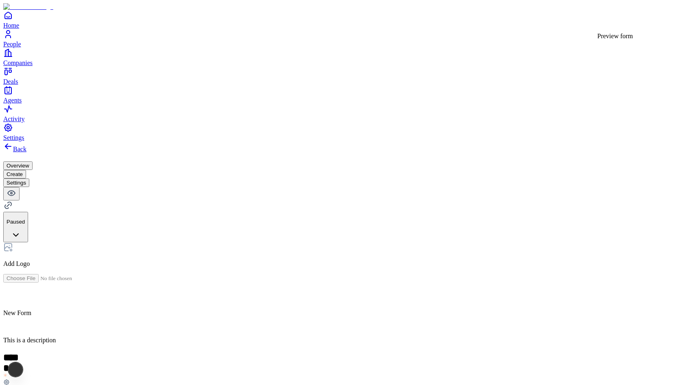
click at [15, 191] on icon at bounding box center [11, 193] width 7 height 5
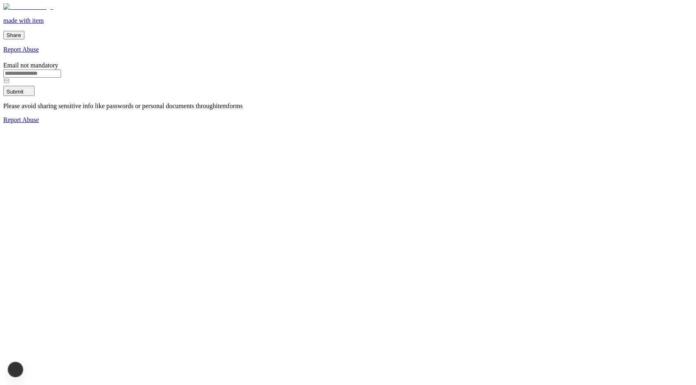
click at [289, 86] on div at bounding box center [347, 77] width 689 height 17
click at [61, 78] on input "Email not mandatory" at bounding box center [32, 74] width 58 height 8
type input "**********"
click at [35, 96] on button "Submit" at bounding box center [18, 91] width 31 height 10
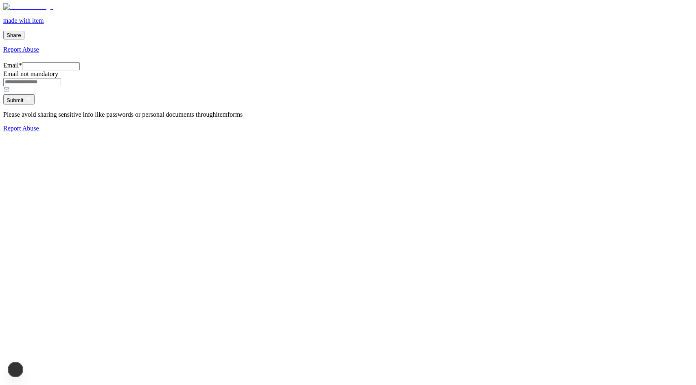
click at [80, 70] on input "Email *" at bounding box center [51, 66] width 58 height 8
click at [35, 105] on button "Submit" at bounding box center [18, 99] width 31 height 10
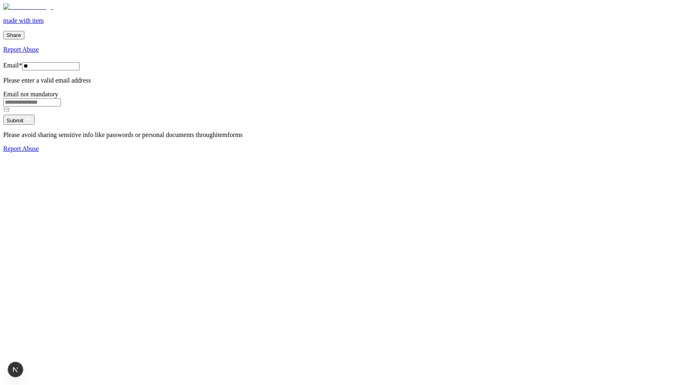
type input "*"
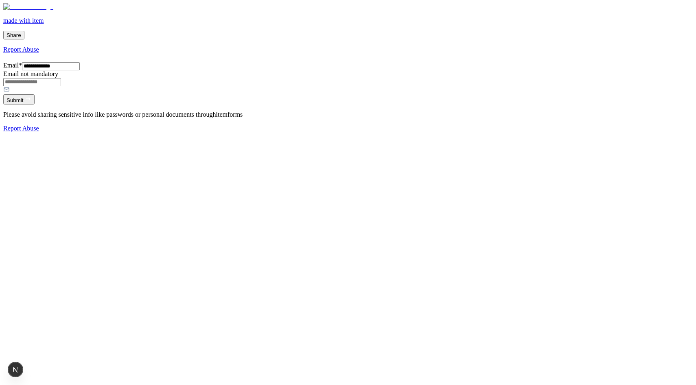
type input "**********"
click at [35, 105] on button "Submit" at bounding box center [18, 99] width 31 height 10
